Goal: Navigation & Orientation: Find specific page/section

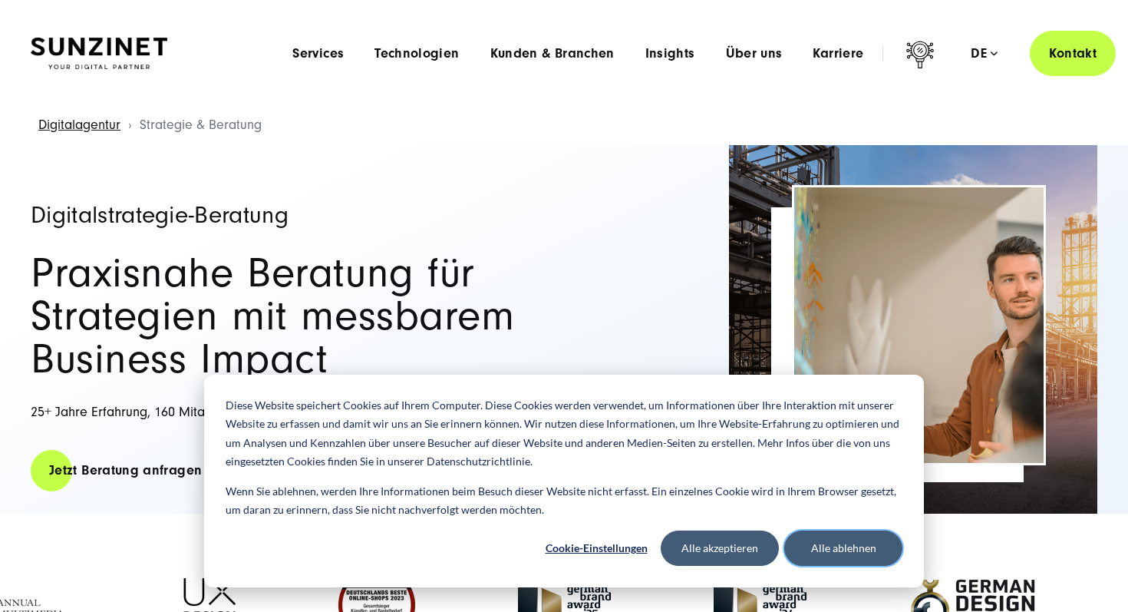
click at [843, 545] on button "Alle ablehnen" at bounding box center [843, 547] width 118 height 35
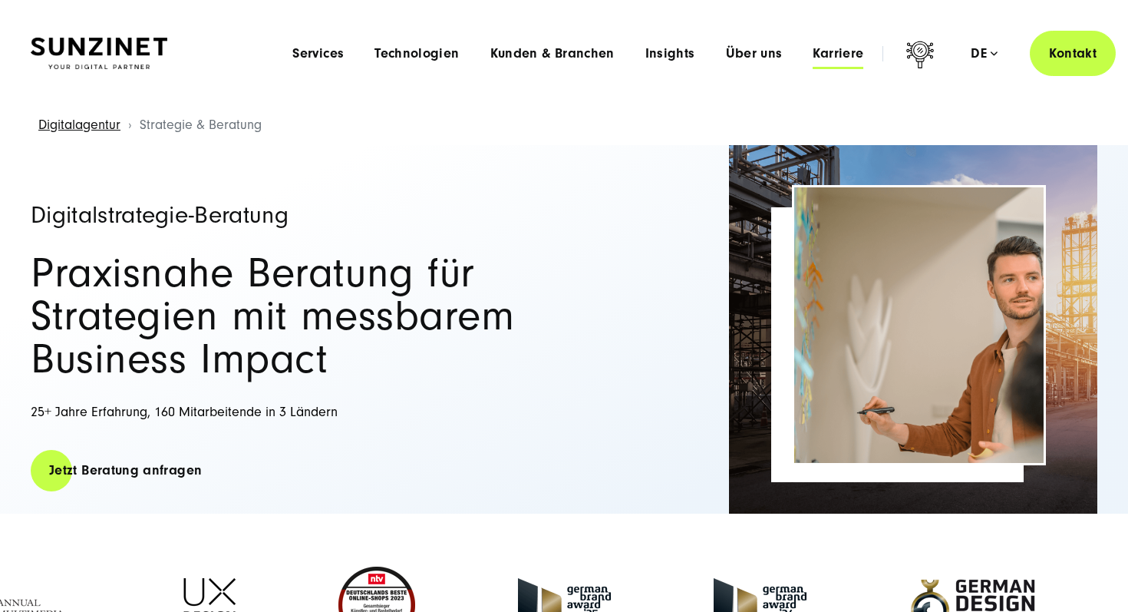
click at [834, 54] on span "Karriere" at bounding box center [838, 53] width 51 height 15
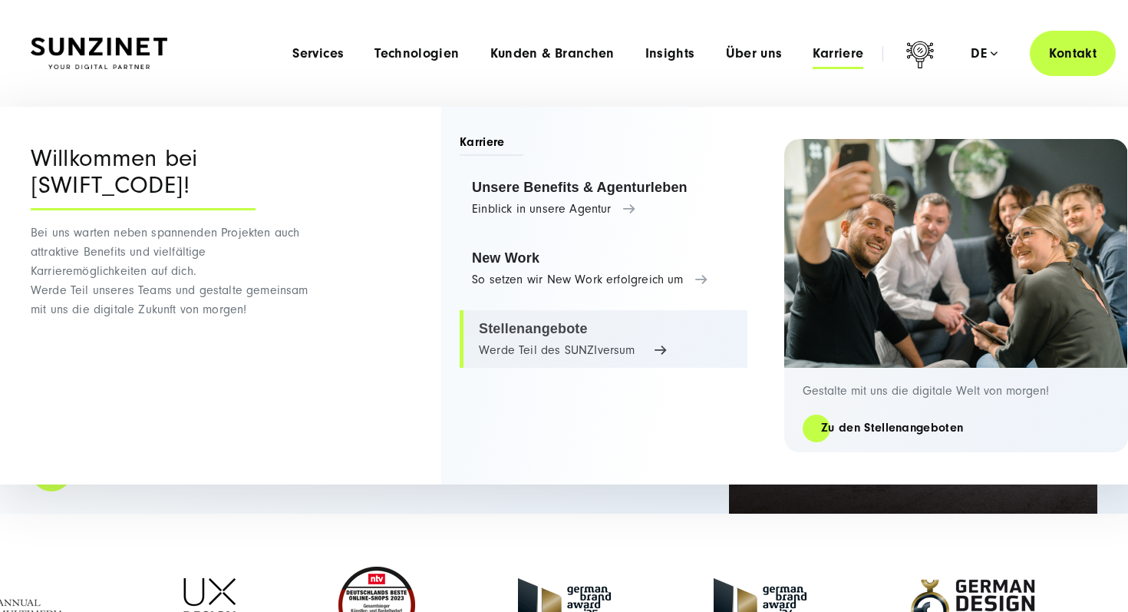
click at [565, 326] on link "Stellenangebote Werde Teil des SUNZIversum" at bounding box center [604, 339] width 288 height 58
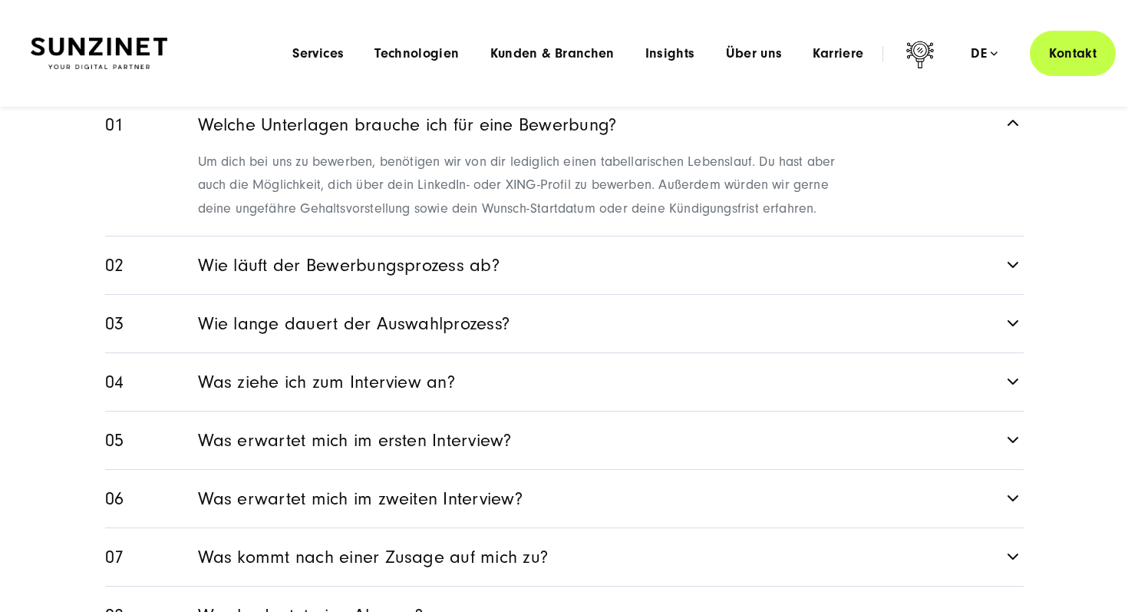
scroll to position [1955, 0]
